Goal: Task Accomplishment & Management: Complete application form

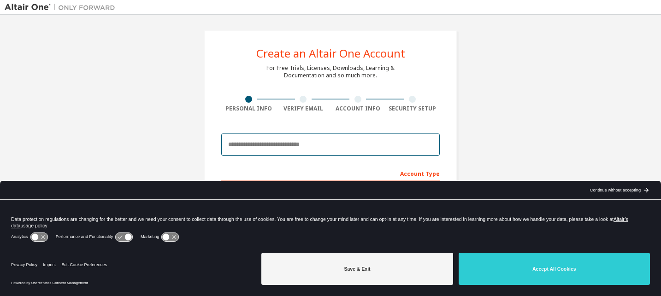
click at [265, 145] on input "email" at bounding box center [330, 145] width 218 height 22
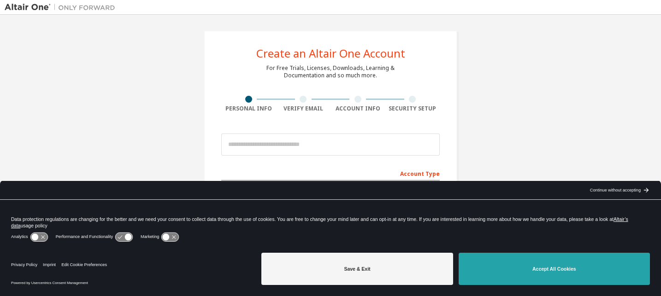
click at [507, 269] on button "Accept All Cookies" at bounding box center [553, 269] width 191 height 32
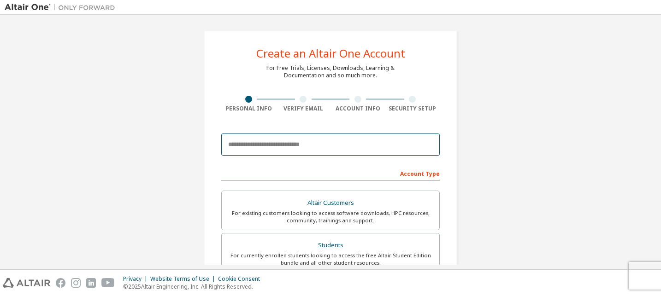
click at [290, 147] on input "email" at bounding box center [330, 145] width 218 height 22
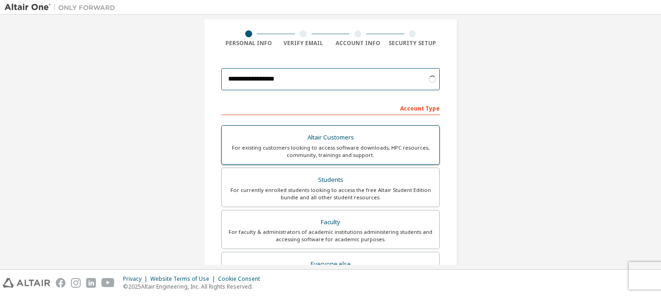
scroll to position [68, 0]
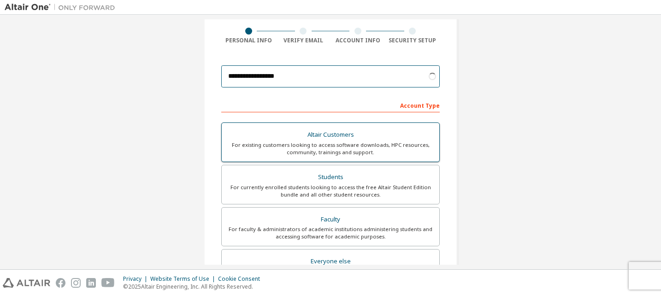
type input "**********"
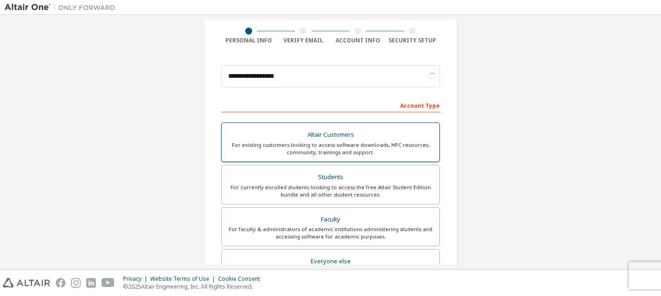
click at [338, 192] on div "For currently enrolled students looking to access the free Altair Student Editi…" at bounding box center [330, 191] width 206 height 15
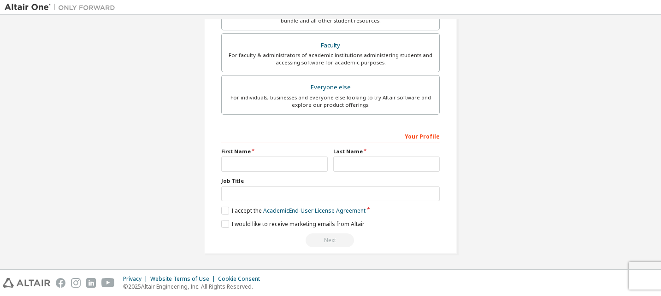
scroll to position [239, 0]
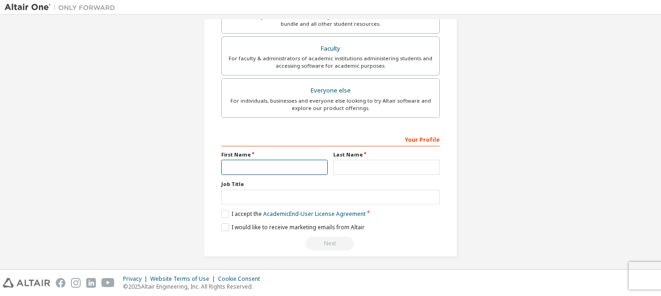
click at [297, 164] on input "text" at bounding box center [274, 167] width 106 height 15
type input "****"
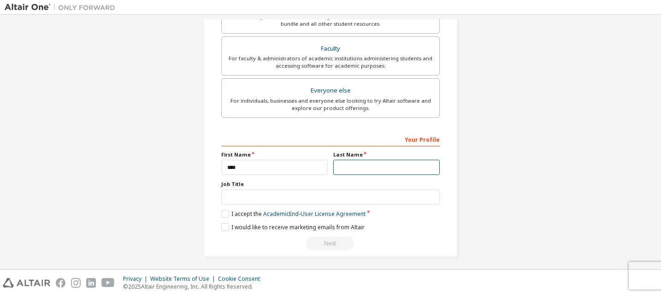
click at [370, 170] on input "text" at bounding box center [386, 167] width 106 height 15
type input "*"
type input "**"
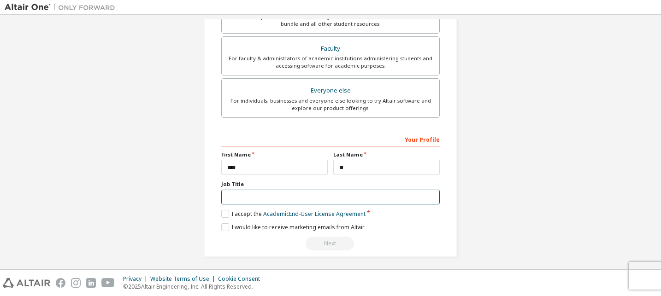
click at [288, 201] on input "text" at bounding box center [330, 197] width 218 height 15
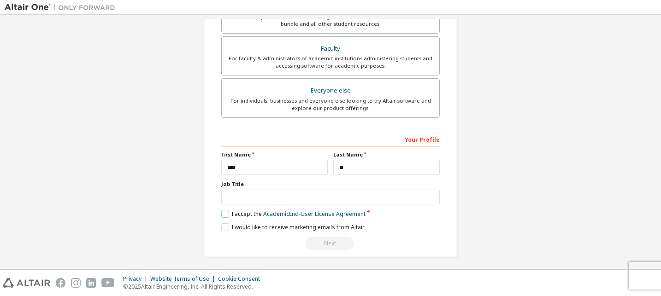
click at [225, 216] on label "I accept the Academic End-User License Agreement" at bounding box center [293, 214] width 144 height 8
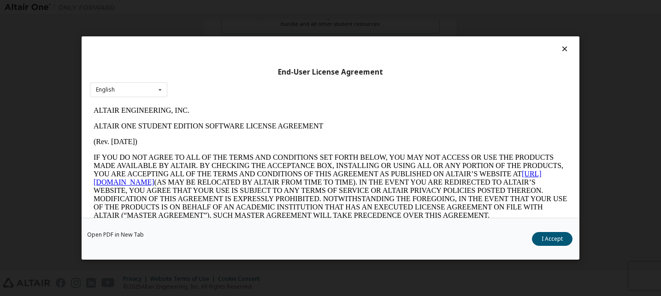
scroll to position [0, 0]
click at [537, 237] on button "I Accept" at bounding box center [552, 239] width 41 height 14
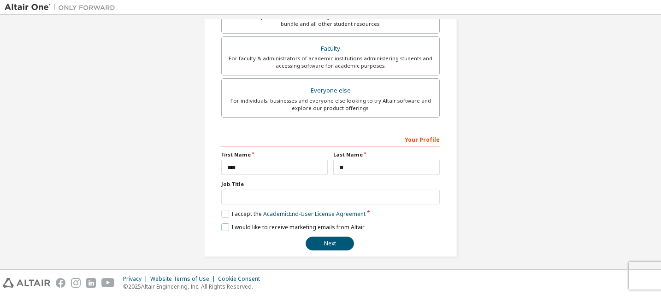
click at [223, 228] on label "I would like to receive marketing emails from Altair" at bounding box center [292, 227] width 143 height 8
click at [335, 244] on button "Next" at bounding box center [329, 244] width 48 height 14
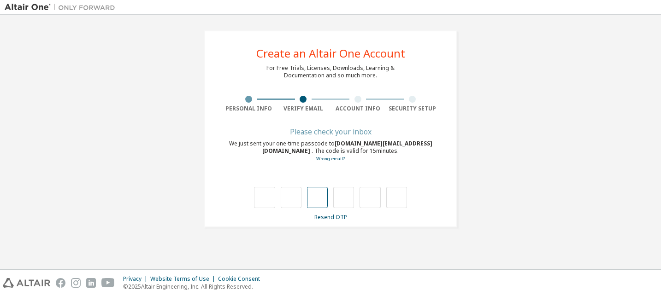
type input "*"
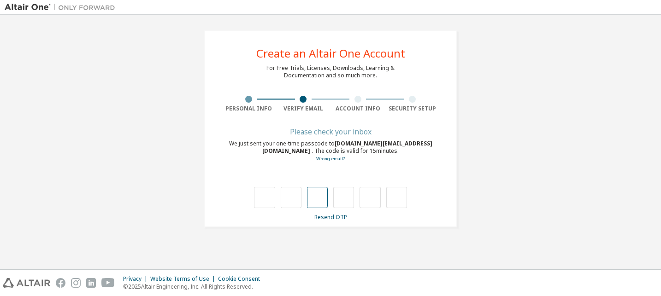
type input "*"
